Goal: Task Accomplishment & Management: Use online tool/utility

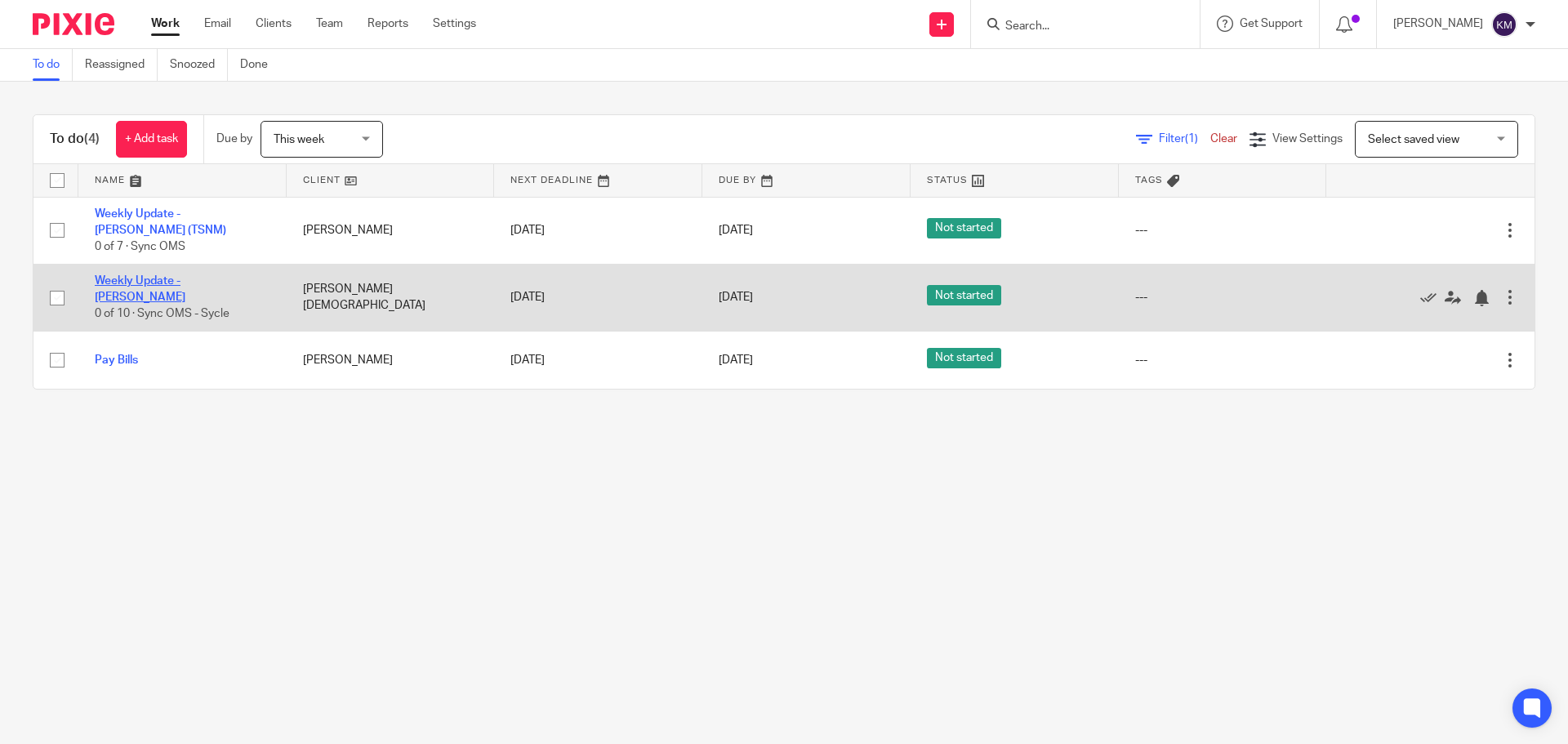
click at [165, 285] on link "Weekly Update - [PERSON_NAME]" at bounding box center [140, 288] width 91 height 27
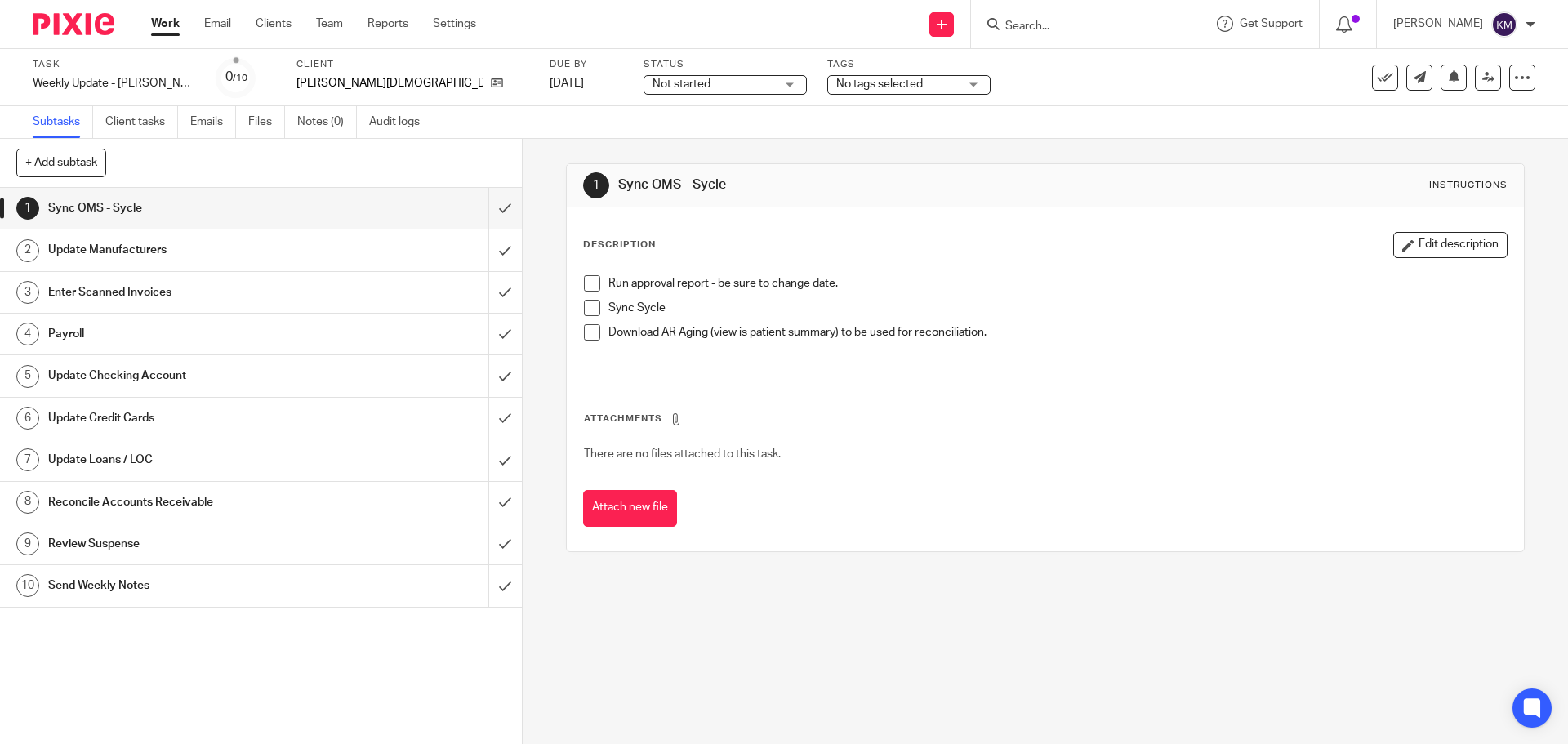
click at [591, 285] on span at bounding box center [592, 283] width 16 height 16
click at [591, 312] on span at bounding box center [592, 307] width 16 height 16
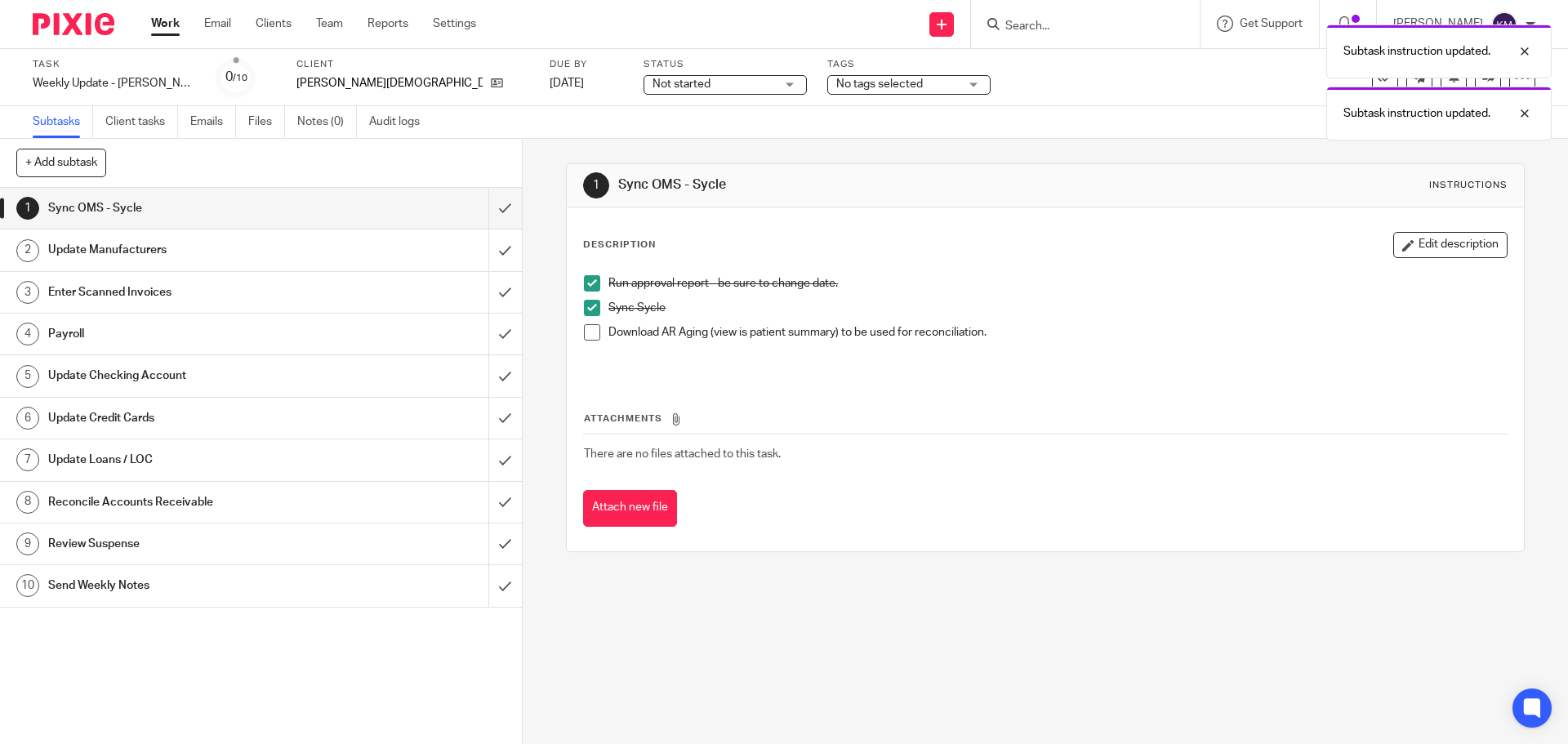
click at [584, 330] on span at bounding box center [592, 332] width 16 height 16
click at [492, 209] on input "submit" at bounding box center [261, 209] width 521 height 41
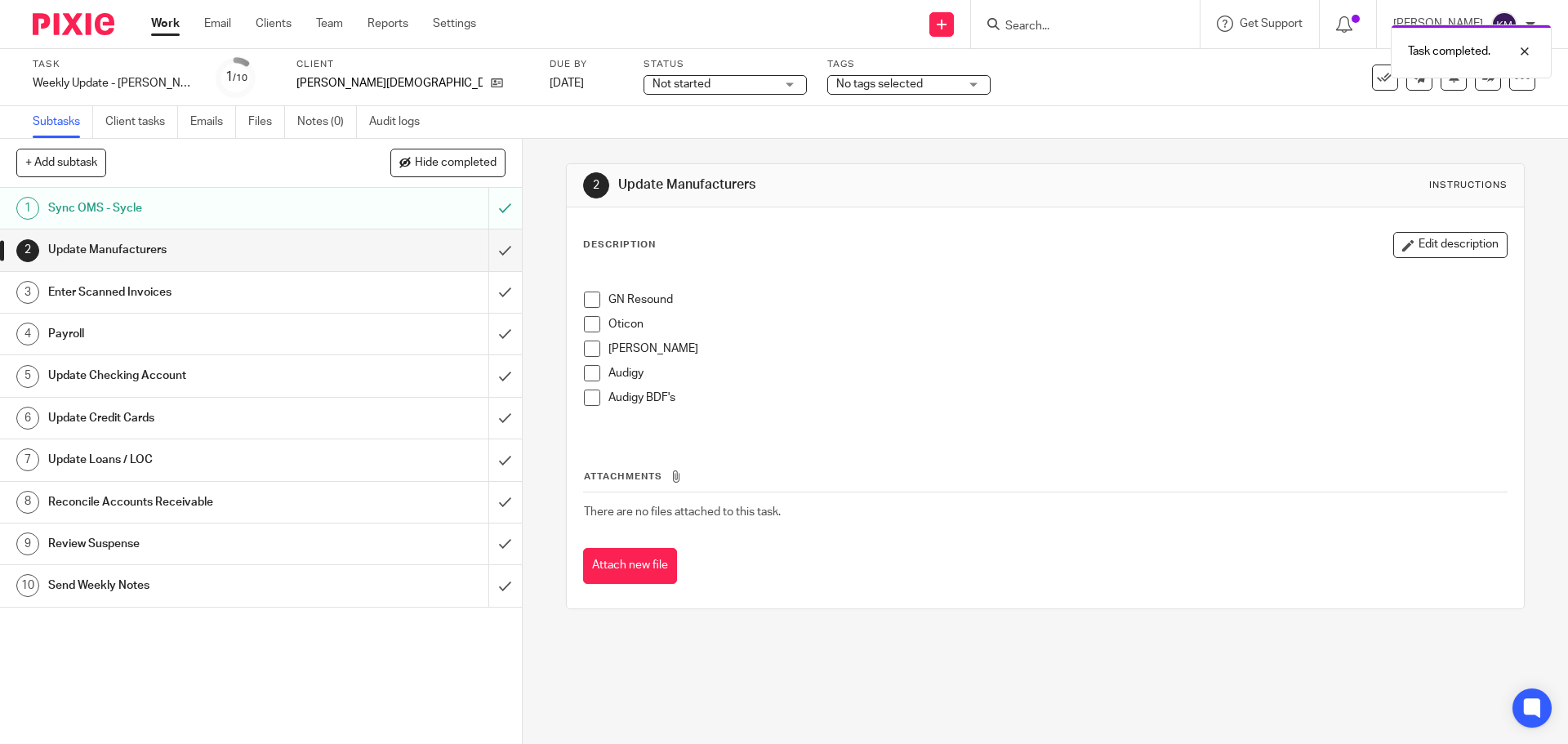
click at [584, 301] on span at bounding box center [592, 300] width 16 height 16
click at [584, 318] on span at bounding box center [592, 324] width 16 height 16
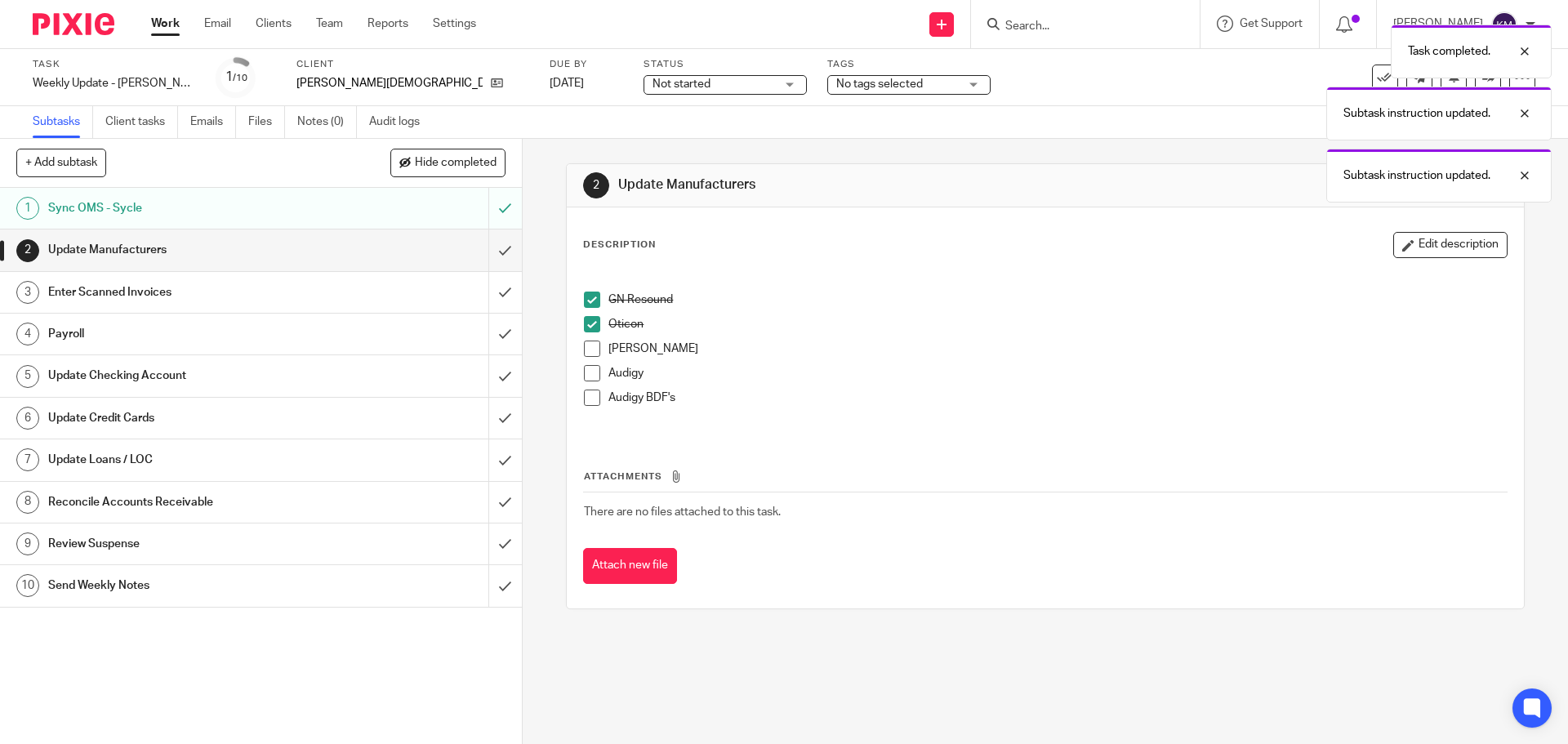
click at [584, 351] on span at bounding box center [592, 348] width 16 height 16
click at [587, 371] on span at bounding box center [592, 373] width 16 height 16
click at [590, 399] on span at bounding box center [592, 398] width 16 height 16
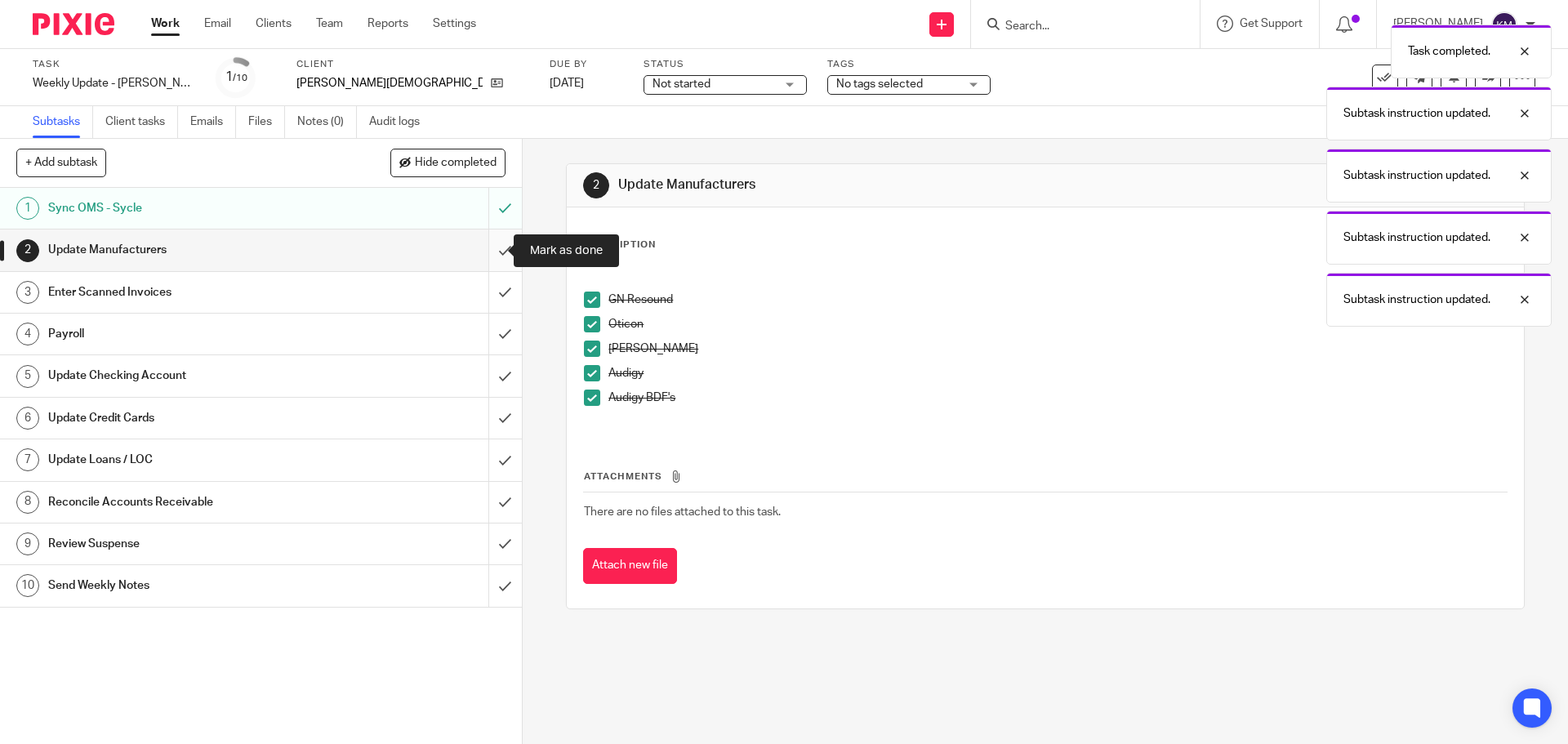
click at [491, 255] on input "submit" at bounding box center [261, 250] width 521 height 41
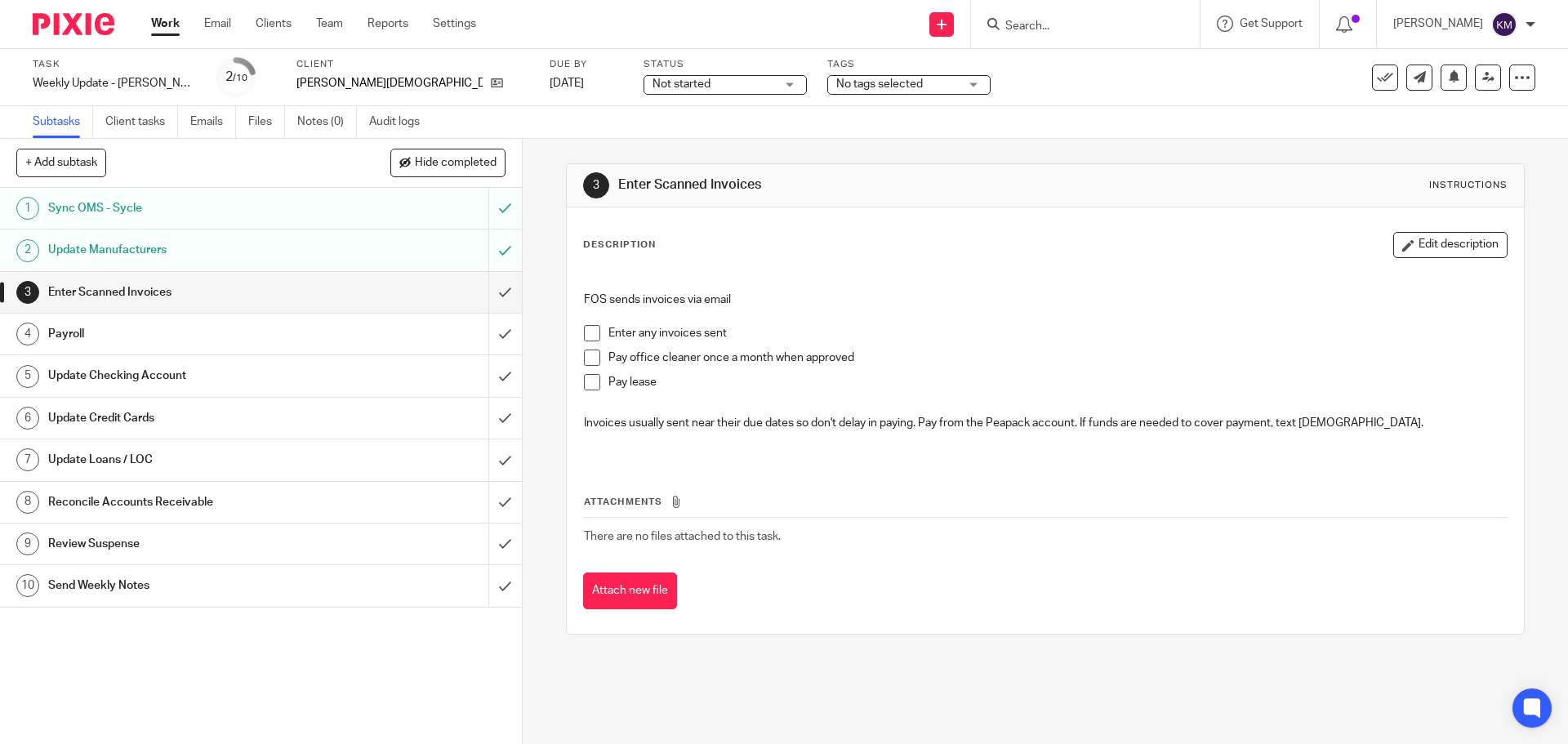
click at [586, 335] on span at bounding box center [592, 333] width 16 height 16
drag, startPoint x: 586, startPoint y: 355, endPoint x: 586, endPoint y: 370, distance: 15.0
click at [586, 356] on span at bounding box center [592, 357] width 16 height 16
click at [585, 378] on span at bounding box center [592, 382] width 16 height 16
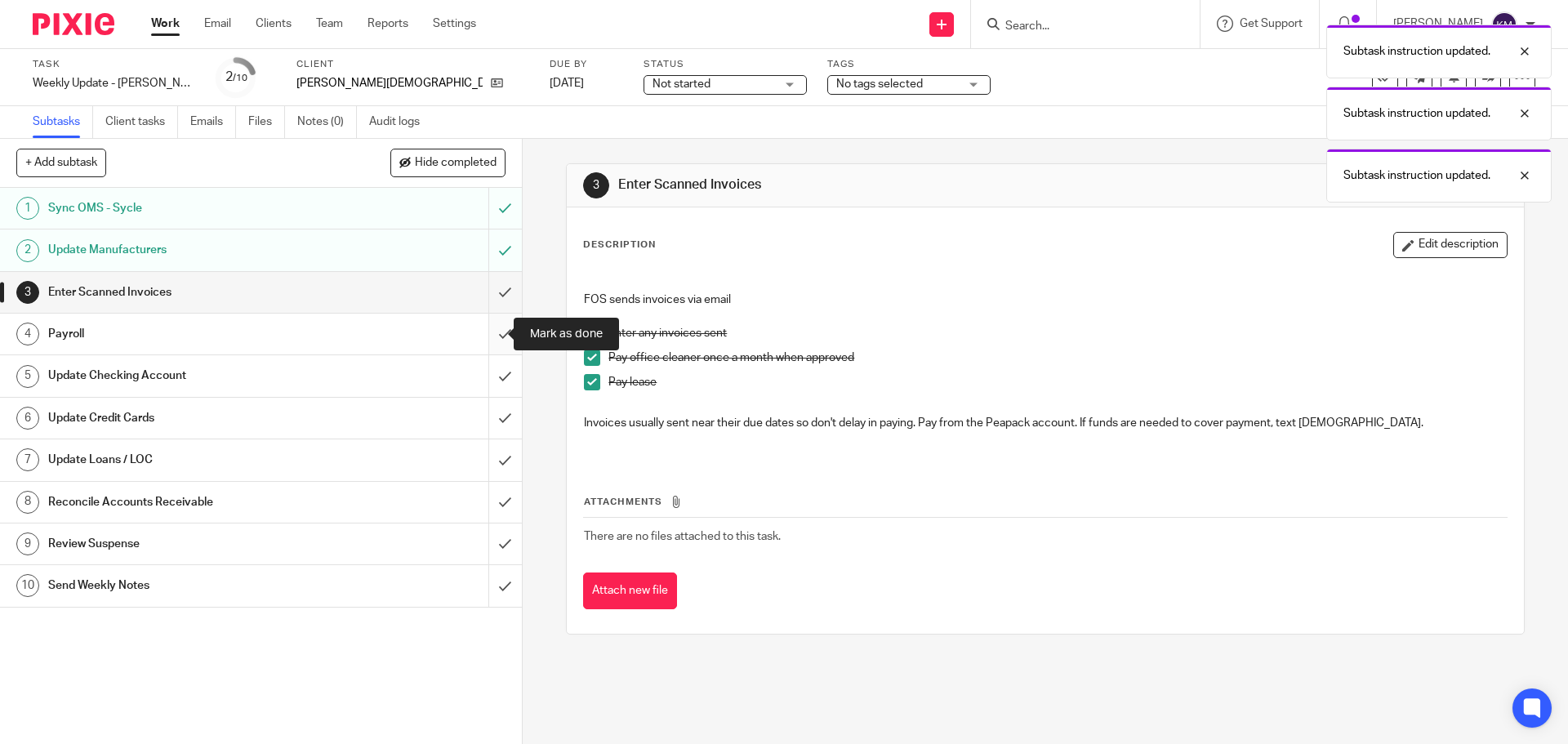
click at [484, 335] on input "submit" at bounding box center [261, 334] width 521 height 41
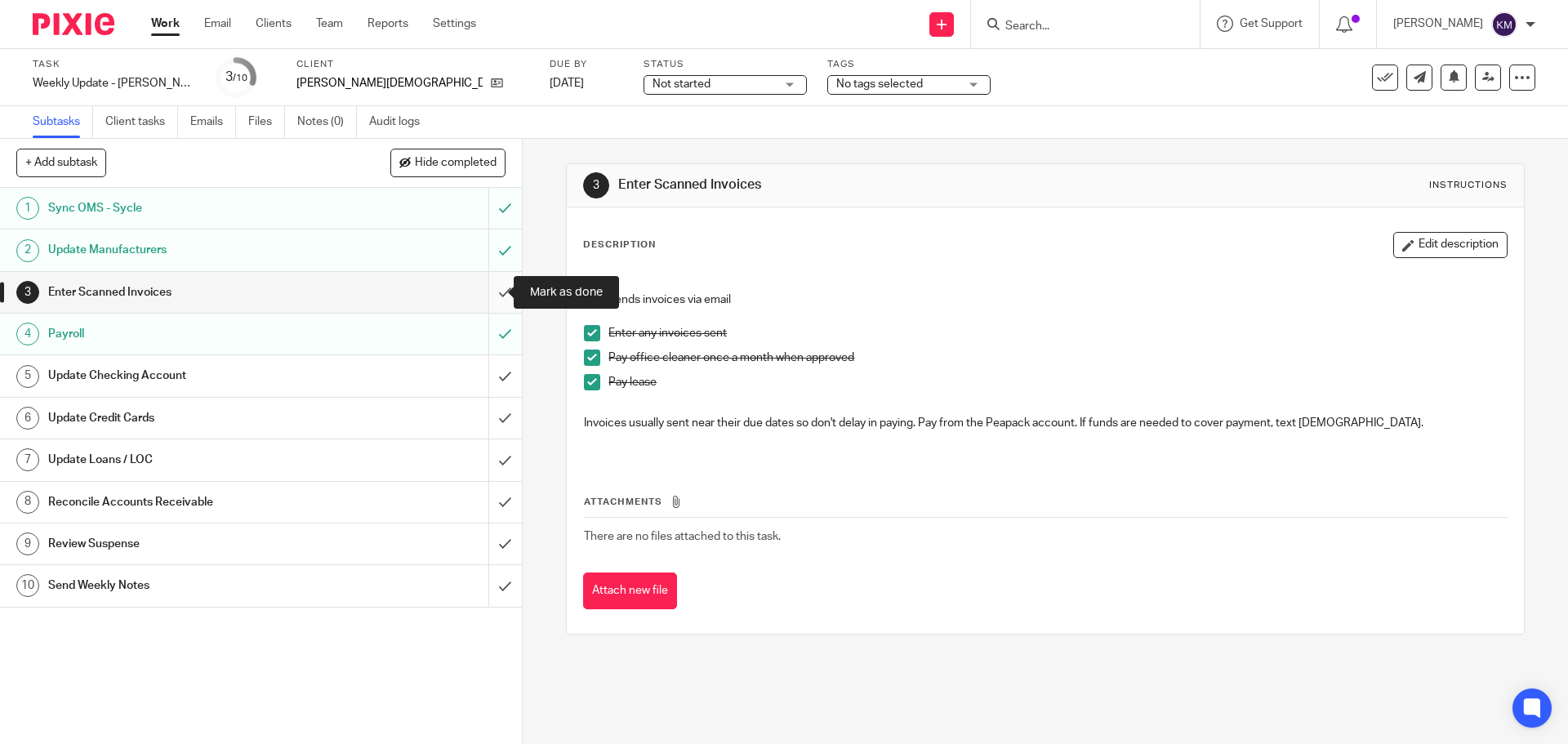
click at [477, 288] on input "submit" at bounding box center [261, 292] width 521 height 41
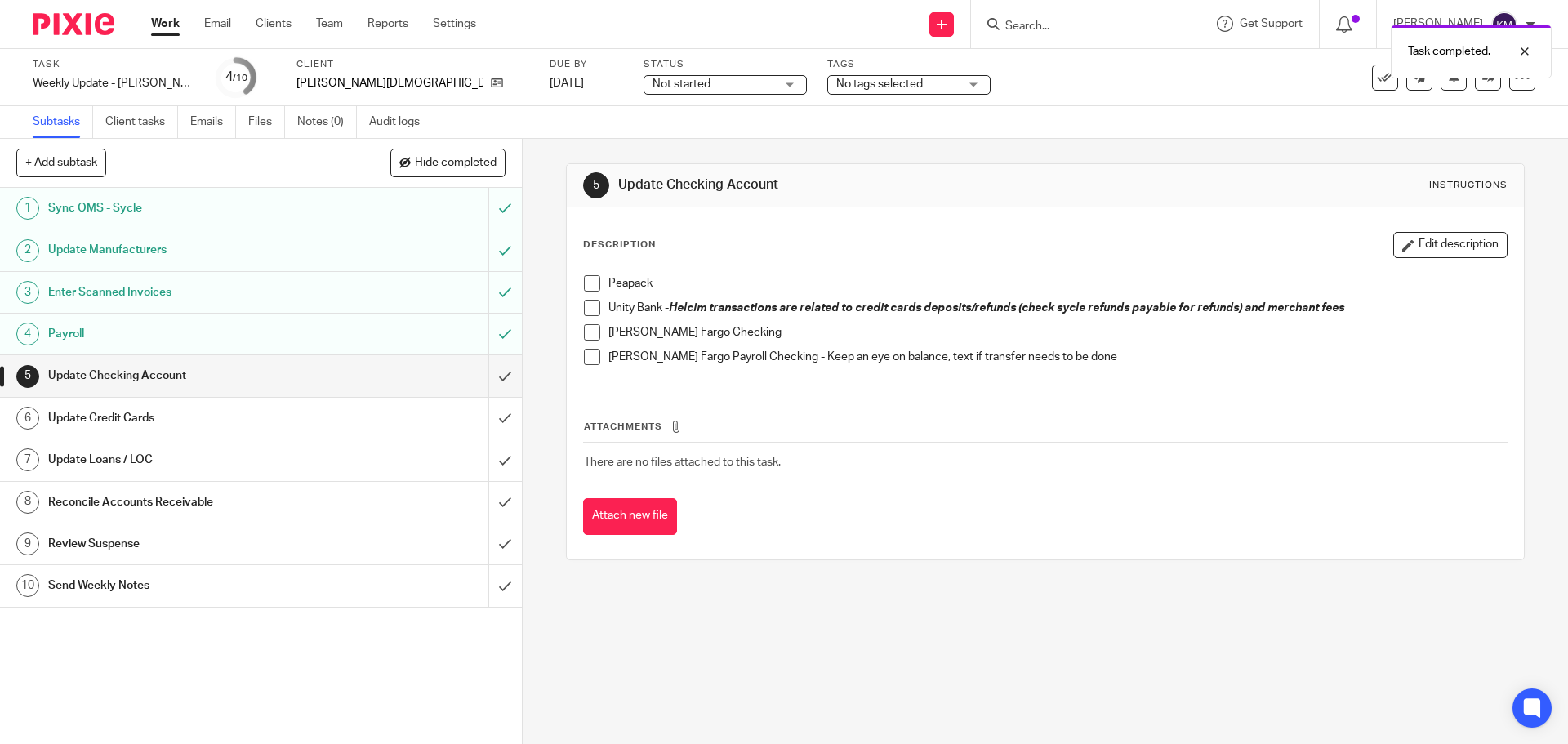
click at [587, 311] on span at bounding box center [592, 307] width 16 height 16
click at [586, 331] on span at bounding box center [592, 332] width 16 height 16
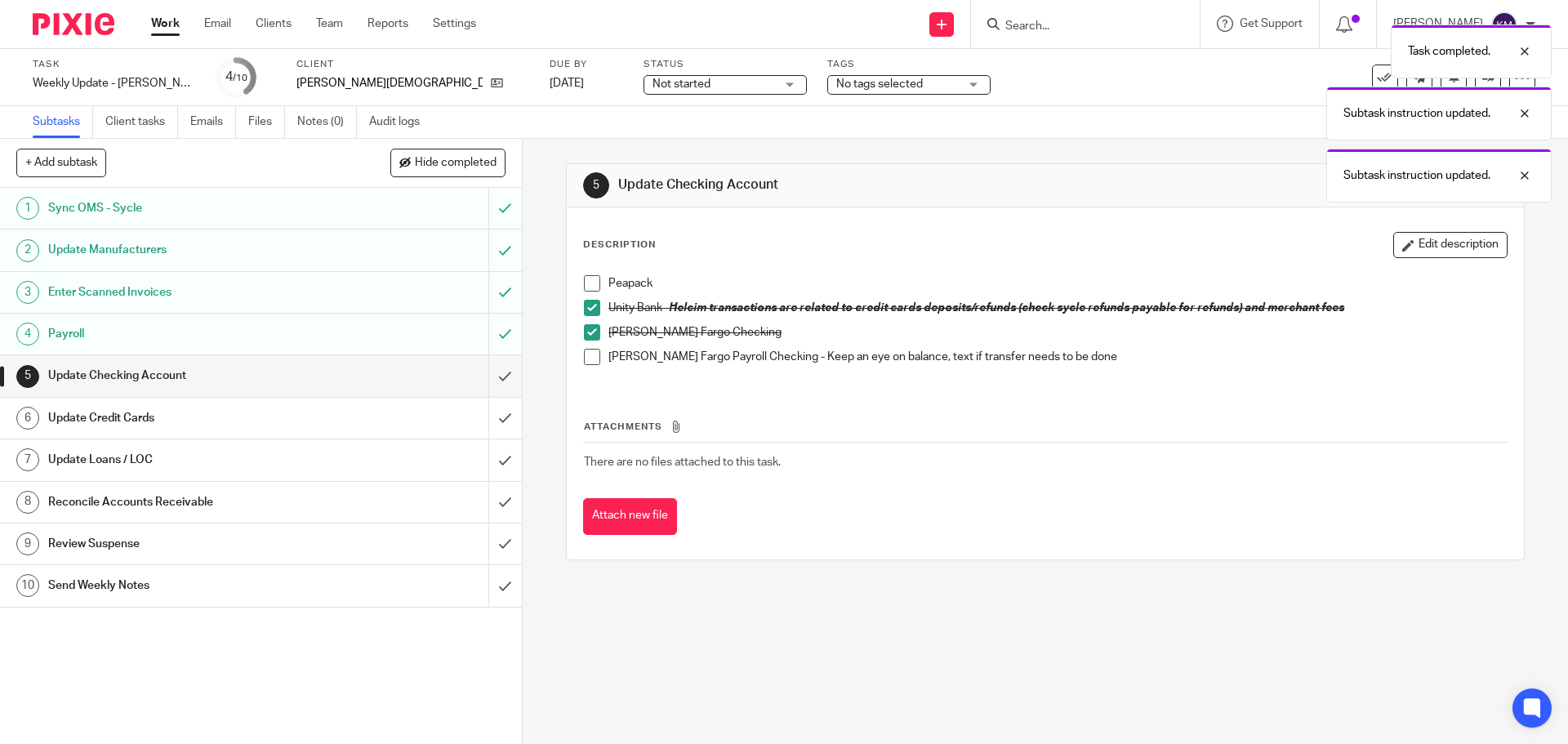
click at [586, 357] on span at bounding box center [592, 357] width 16 height 16
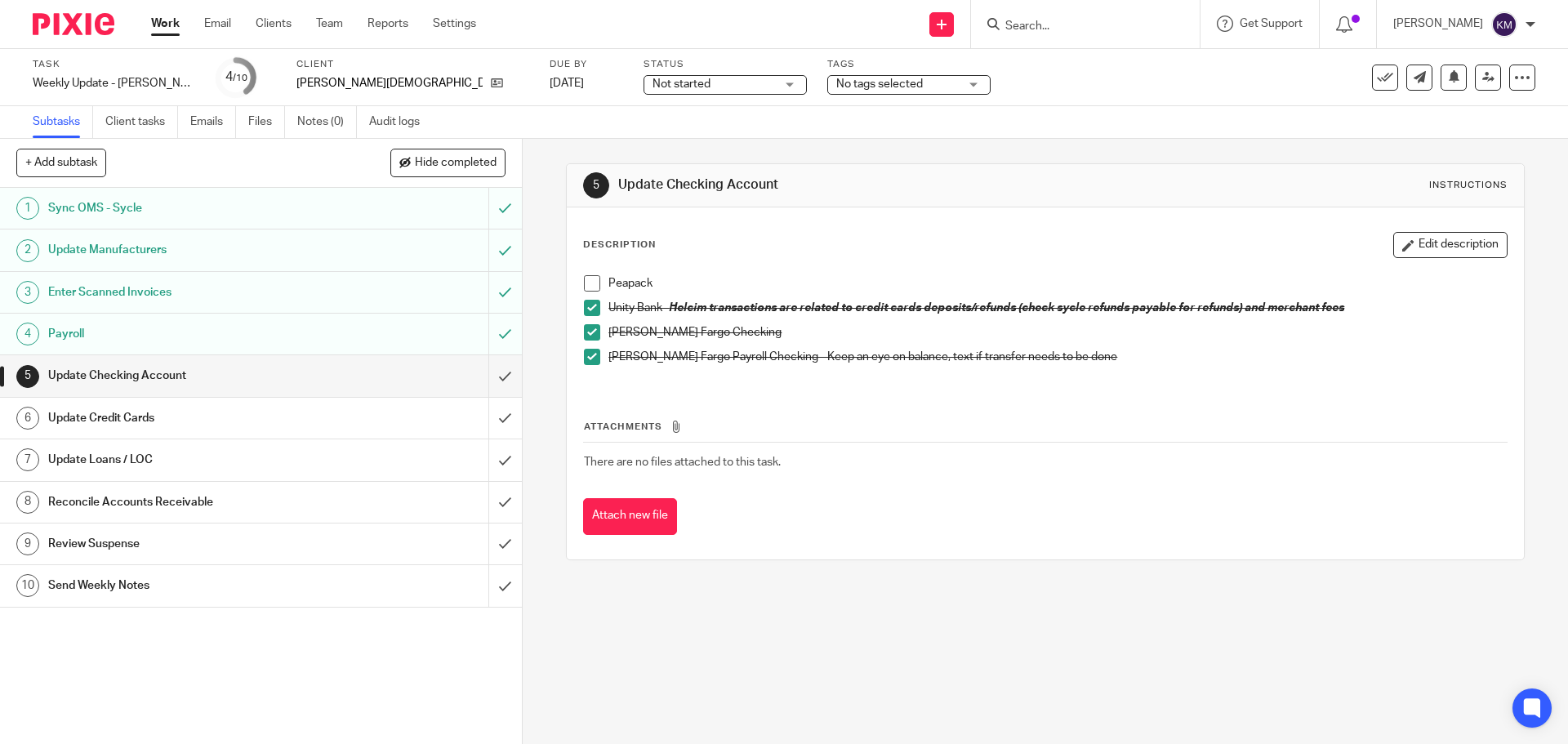
click at [590, 282] on span at bounding box center [592, 283] width 16 height 16
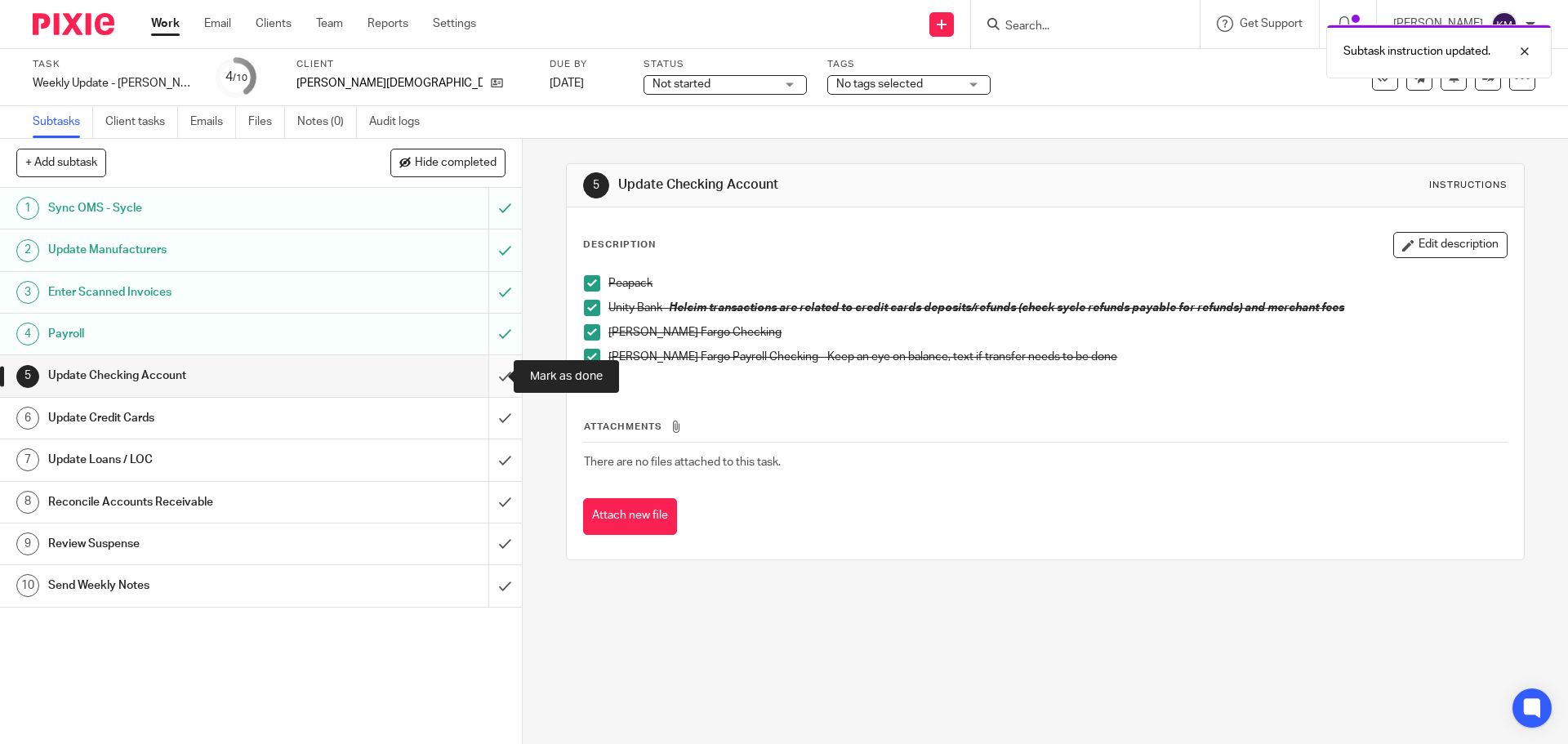
click at [490, 376] on input "submit" at bounding box center [261, 376] width 521 height 41
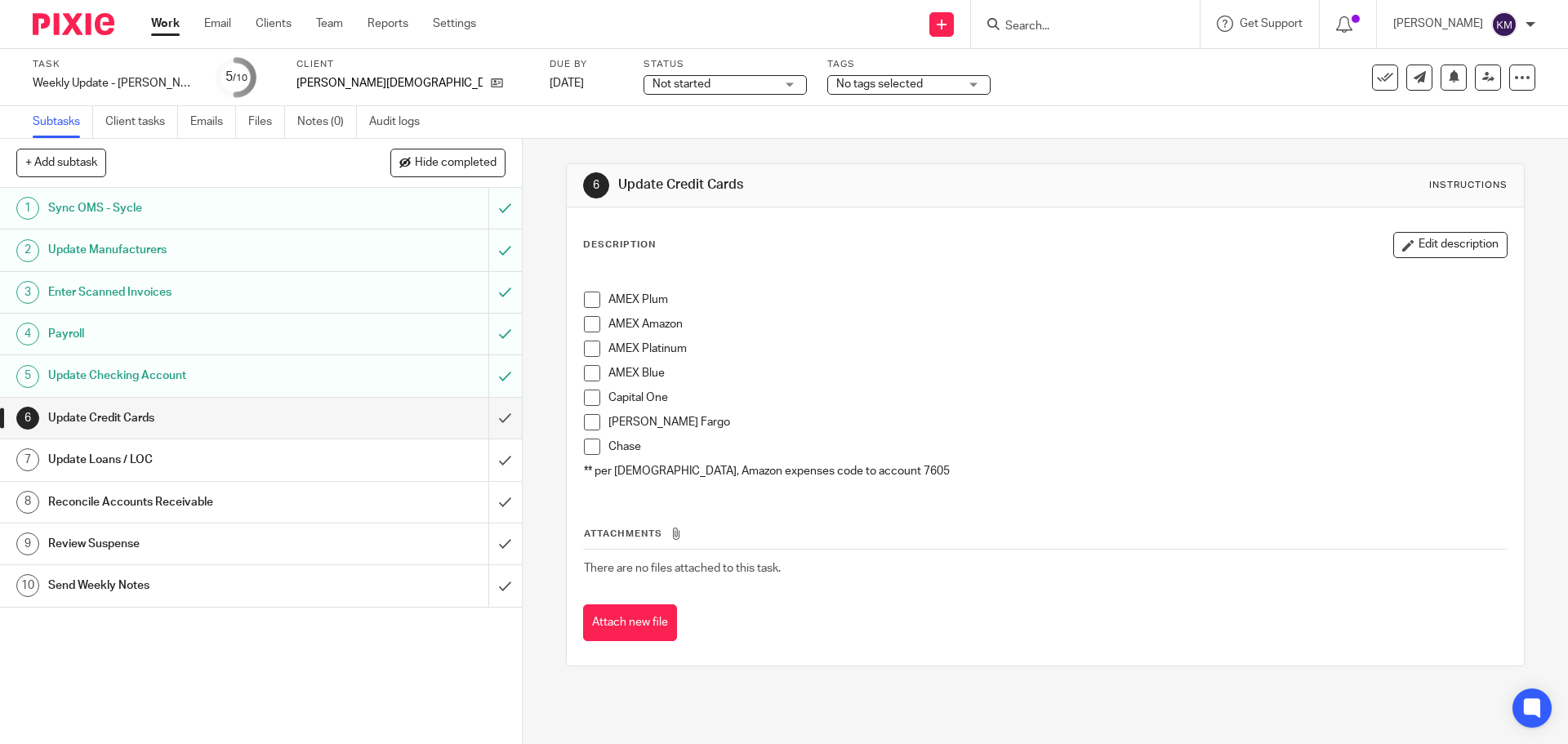
click at [586, 306] on span at bounding box center [592, 300] width 16 height 16
click at [586, 327] on span at bounding box center [592, 324] width 16 height 16
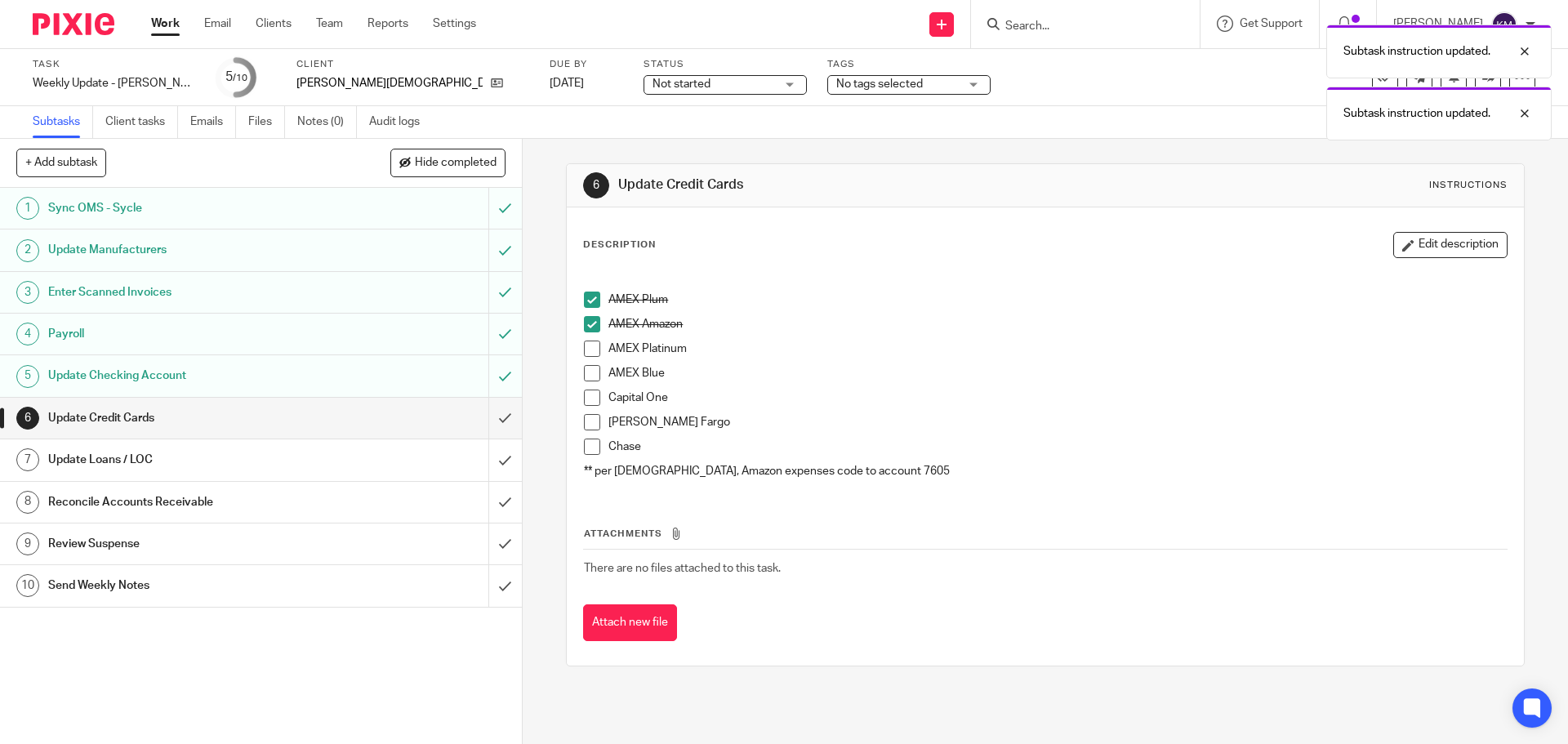
click at [590, 348] on span at bounding box center [592, 348] width 16 height 16
click at [586, 421] on span at bounding box center [592, 421] width 16 height 16
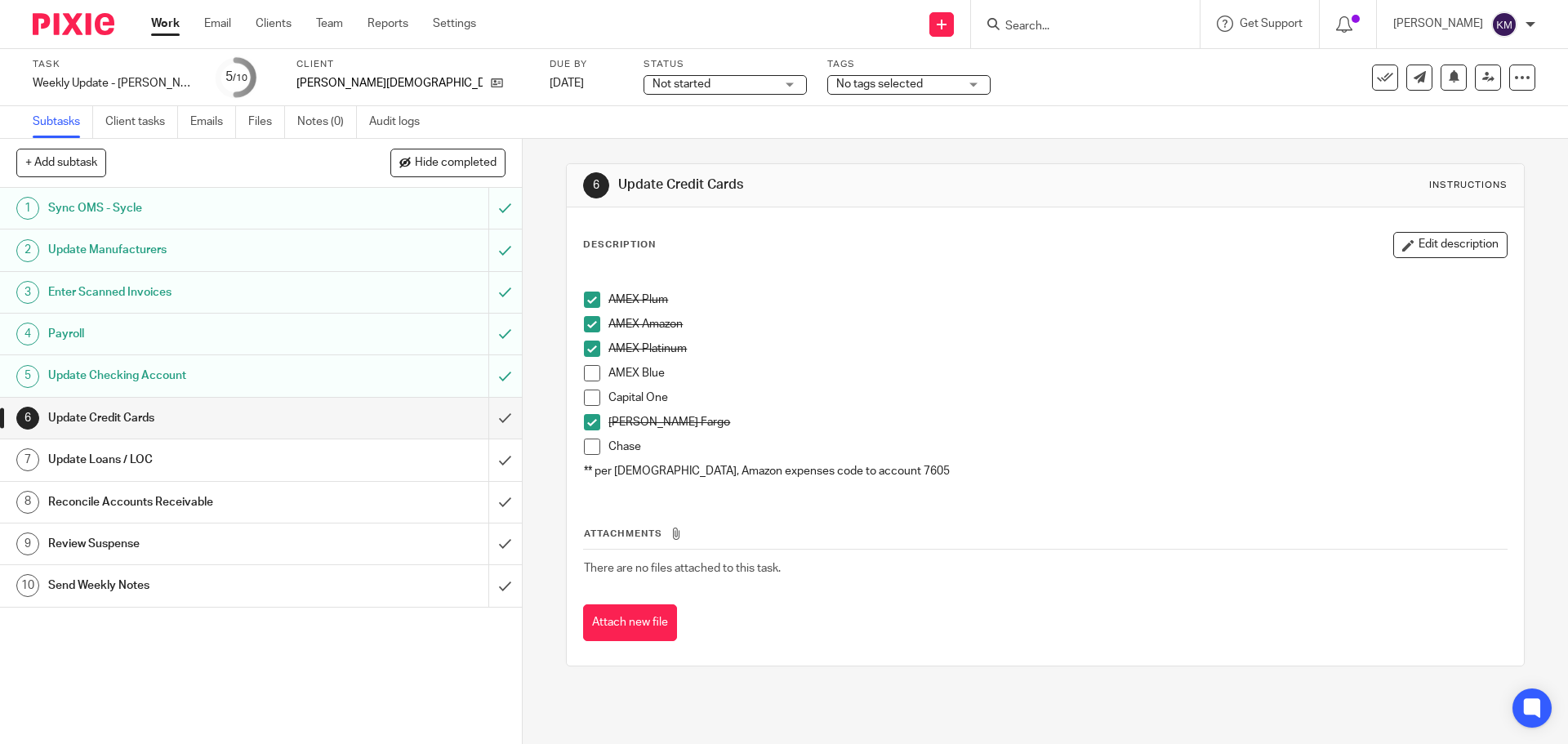
click at [584, 388] on li "AMEX Blue" at bounding box center [1045, 377] width 922 height 25
click at [586, 397] on span at bounding box center [592, 398] width 16 height 16
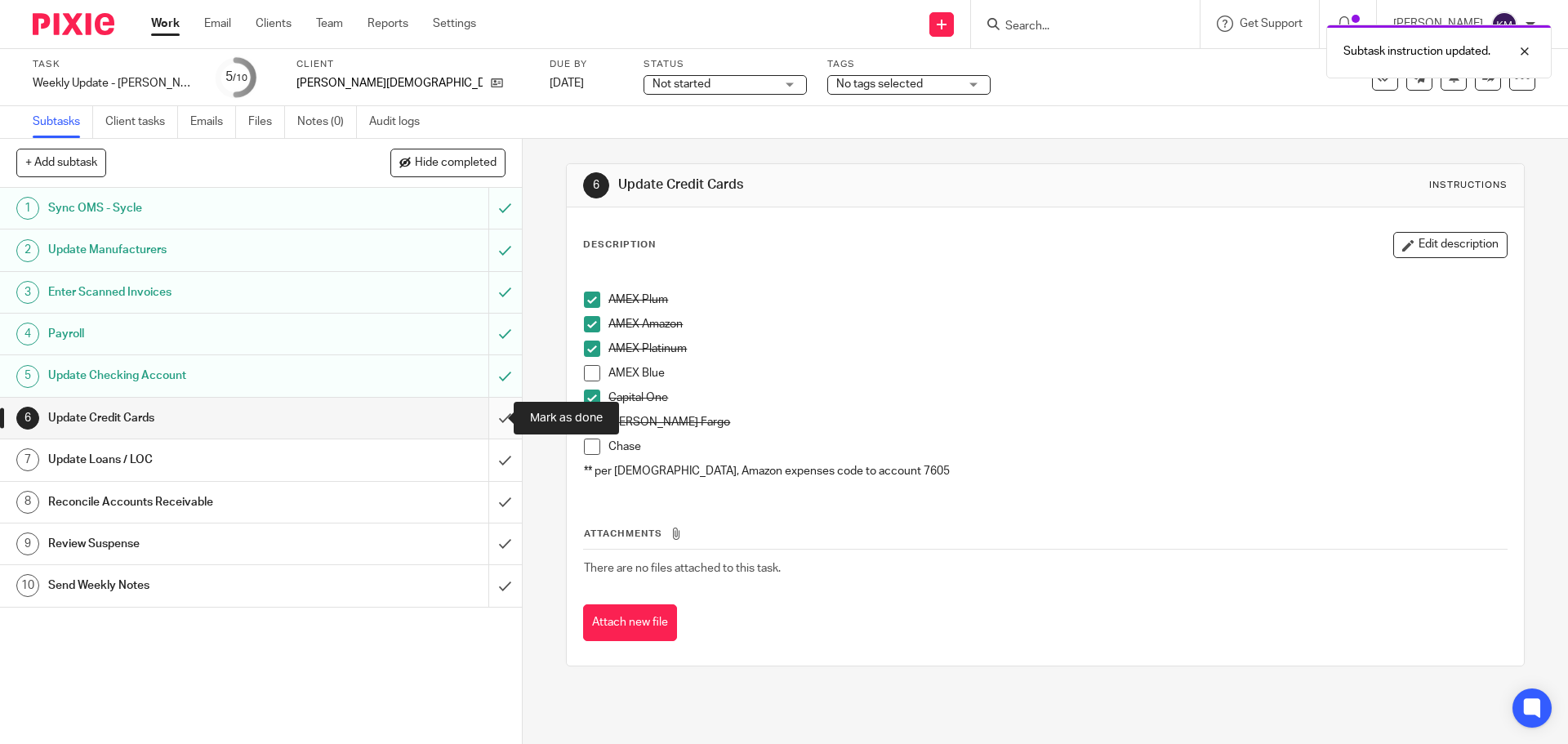
click at [482, 417] on input "submit" at bounding box center [261, 418] width 521 height 41
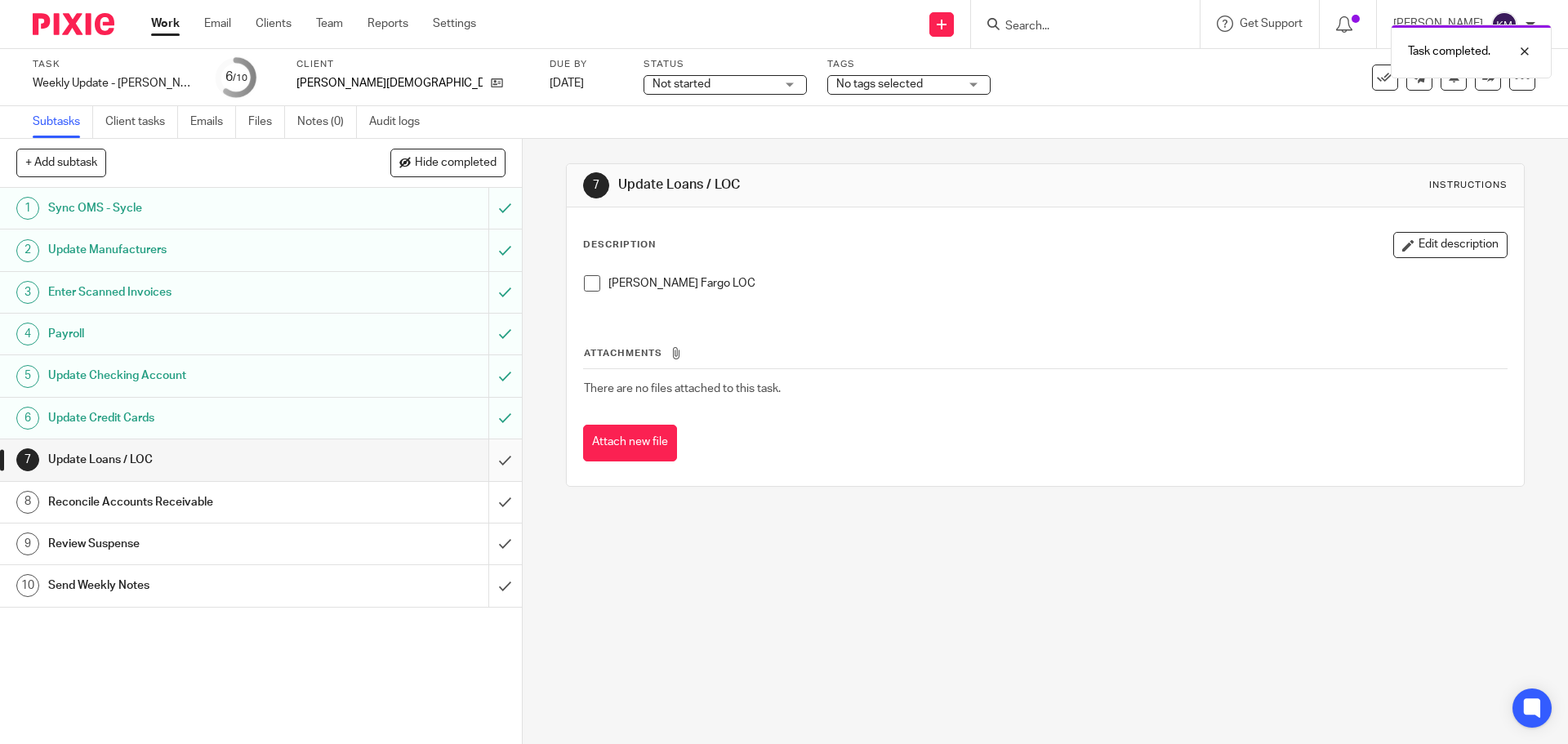
click at [489, 458] on input "submit" at bounding box center [261, 459] width 521 height 41
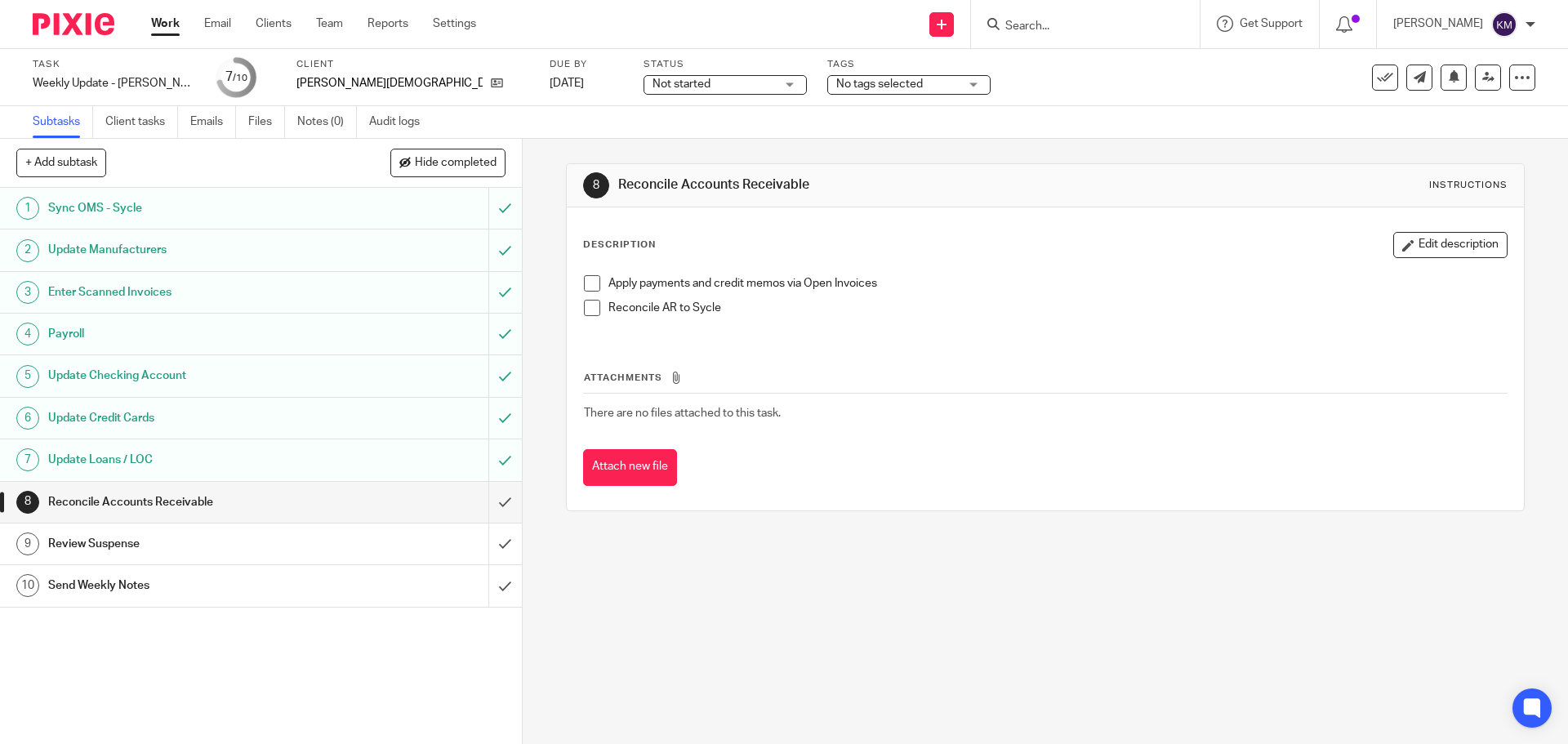
click at [588, 284] on span at bounding box center [592, 283] width 16 height 16
click at [587, 304] on span at bounding box center [592, 307] width 16 height 16
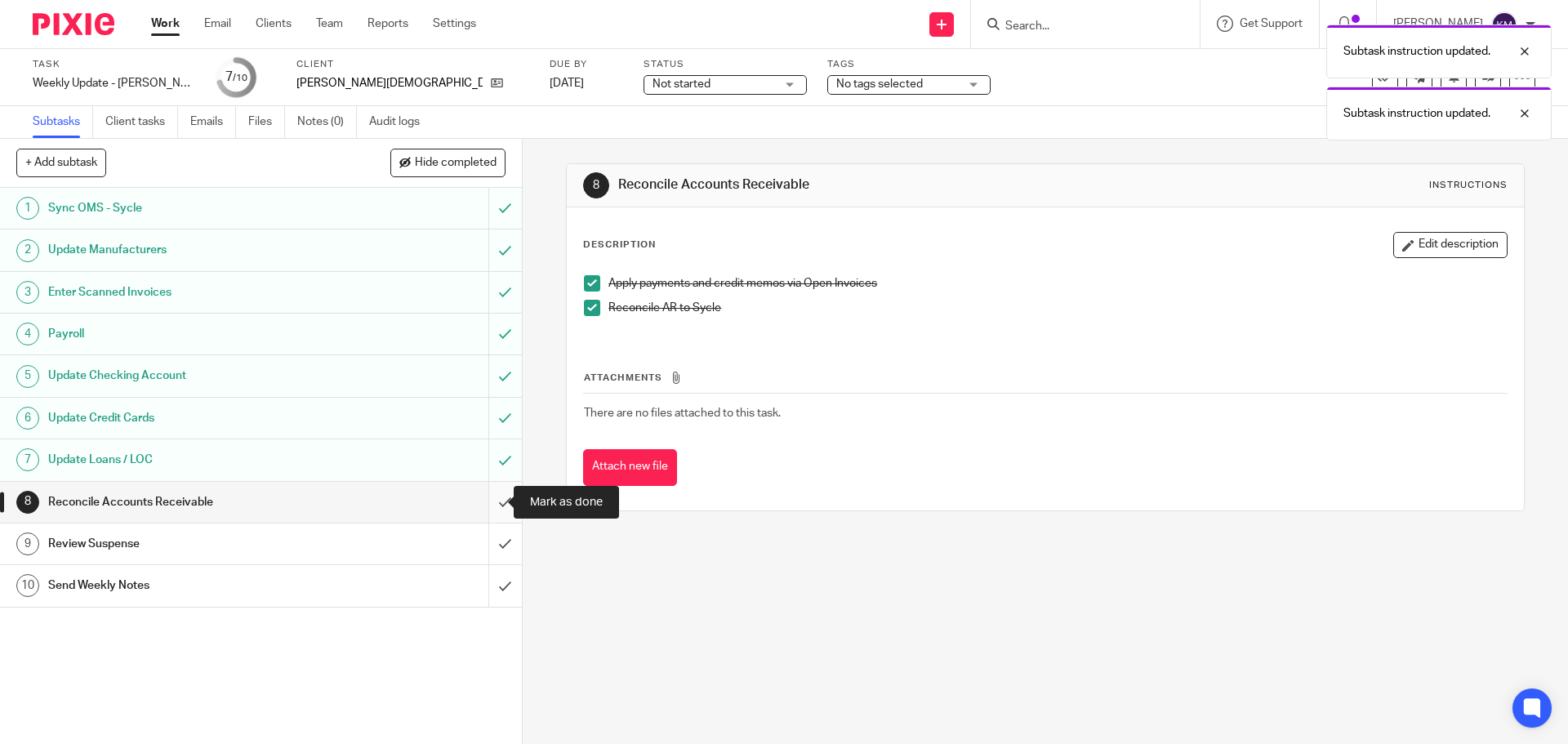
click at [485, 501] on input "submit" at bounding box center [261, 502] width 521 height 41
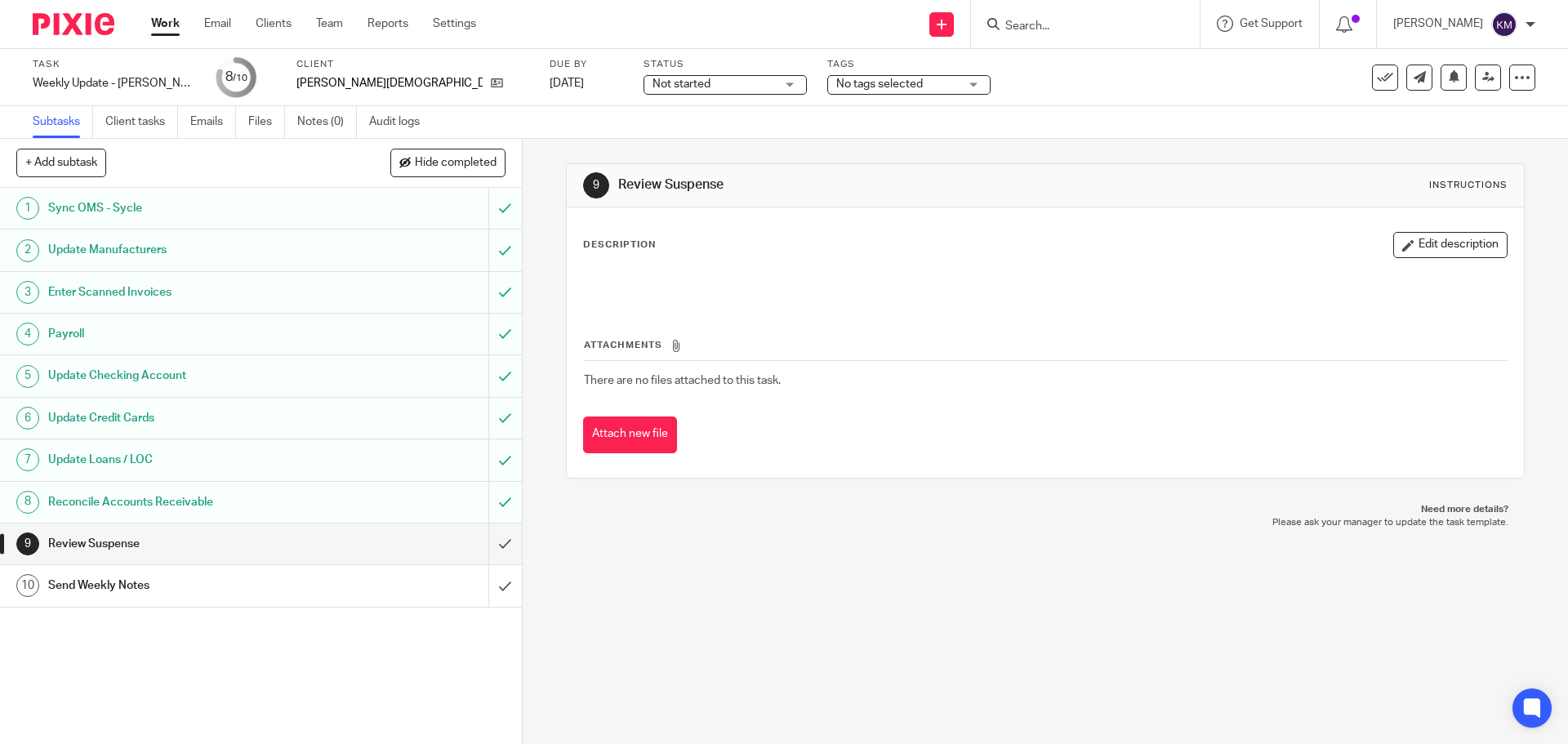
click at [408, 578] on div "Send Weekly Notes" at bounding box center [261, 586] width 424 height 25
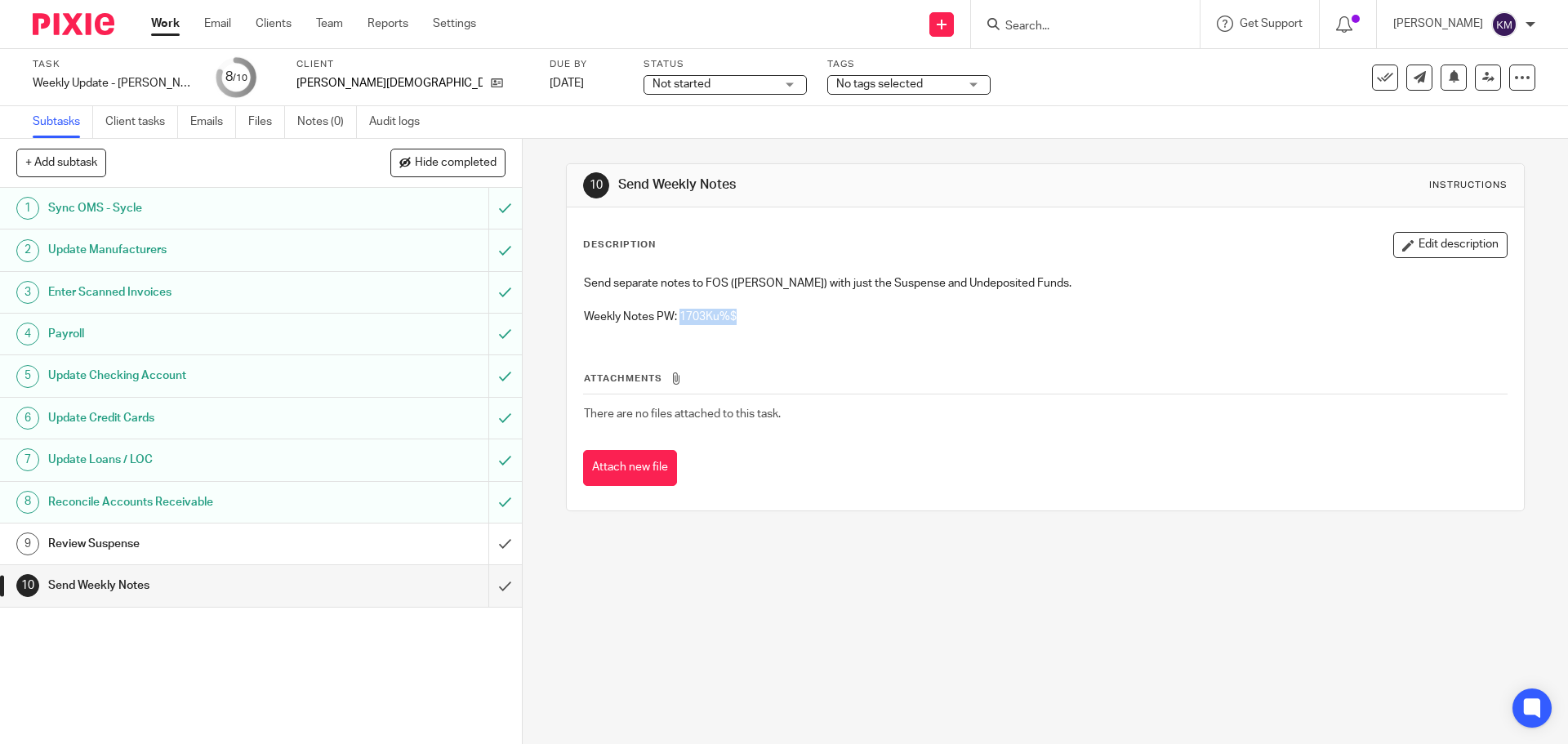
drag, startPoint x: 678, startPoint y: 316, endPoint x: 740, endPoint y: 312, distance: 62.1
click at [733, 310] on p "Weekly Notes PW: 1703Ku%$" at bounding box center [1045, 316] width 922 height 16
copy p "1703Ku%$"
